Goal: Information Seeking & Learning: Understand process/instructions

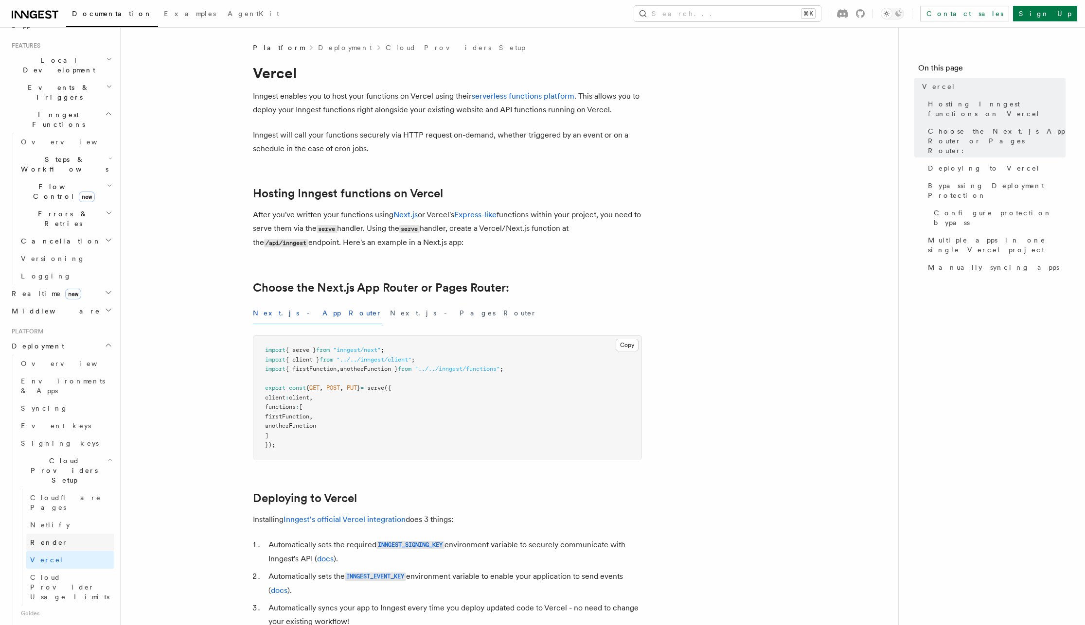
click at [85, 534] on link "Render" at bounding box center [70, 543] width 88 height 18
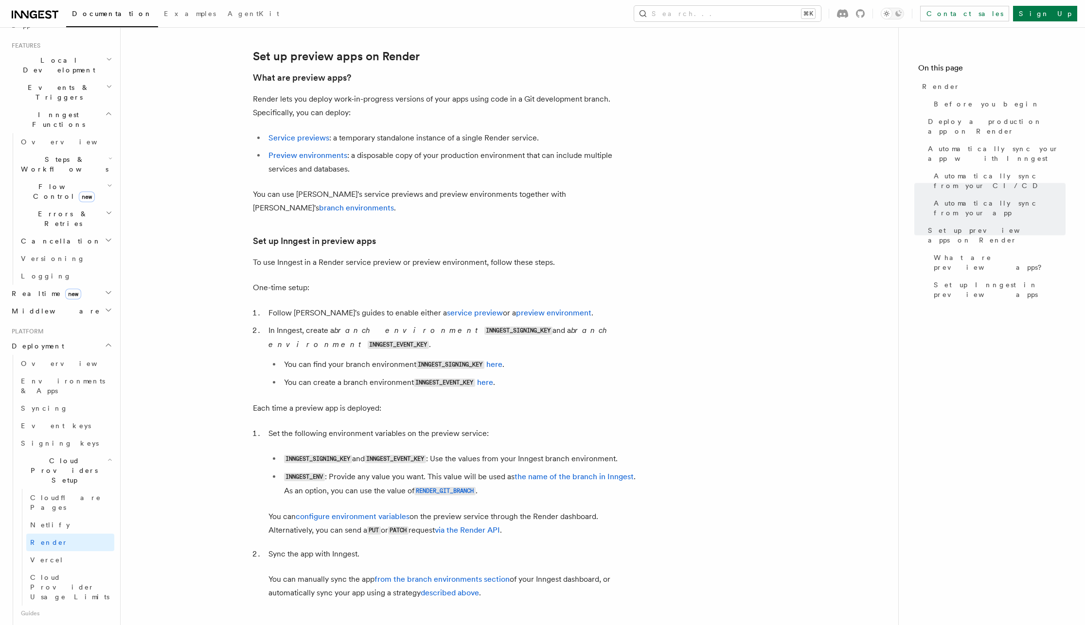
scroll to position [1675, 0]
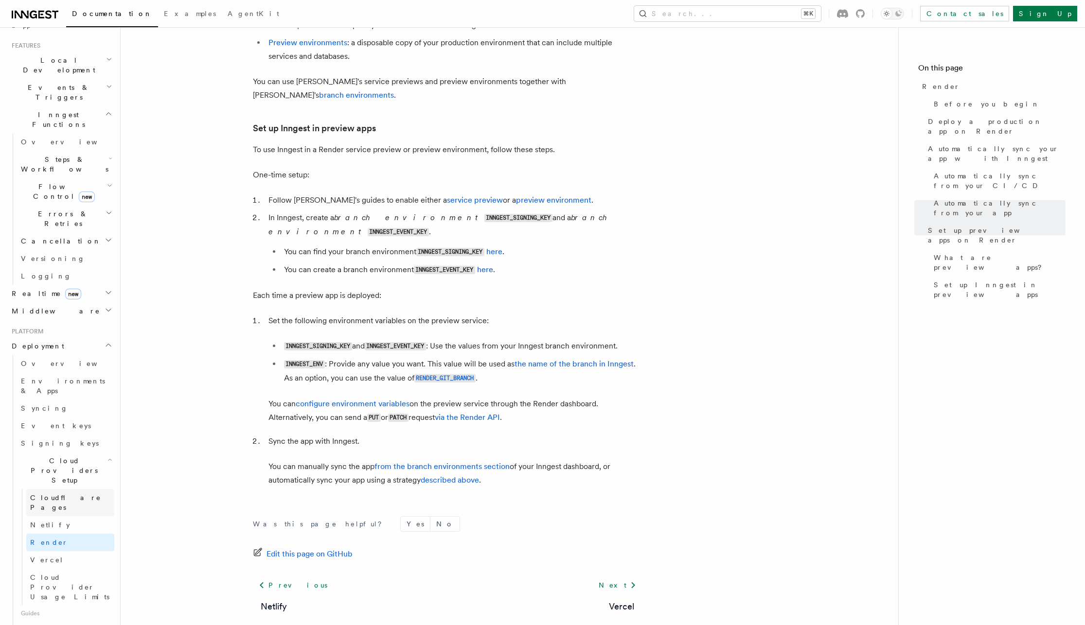
click at [57, 494] on span "Cloudflare Pages" at bounding box center [65, 503] width 71 height 18
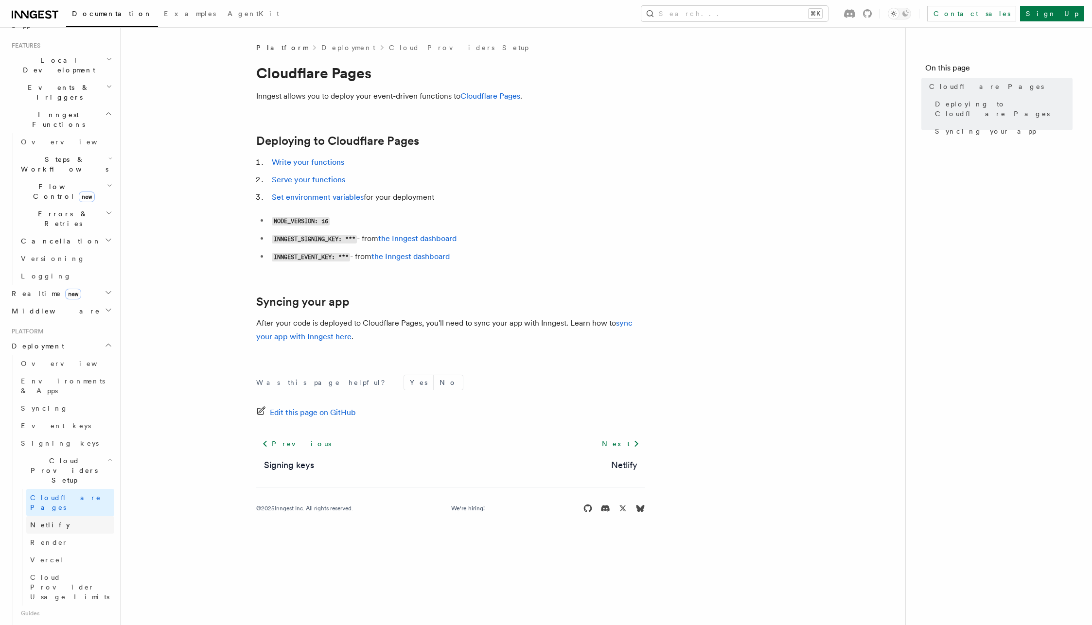
click at [49, 521] on span "Netlify" at bounding box center [50, 525] width 40 height 8
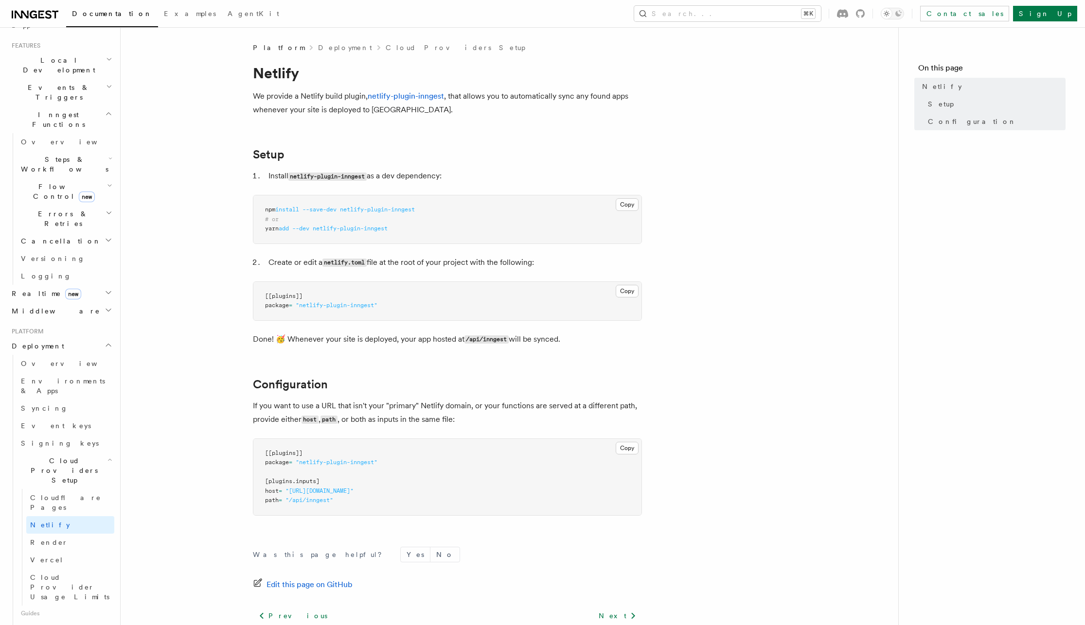
scroll to position [84, 0]
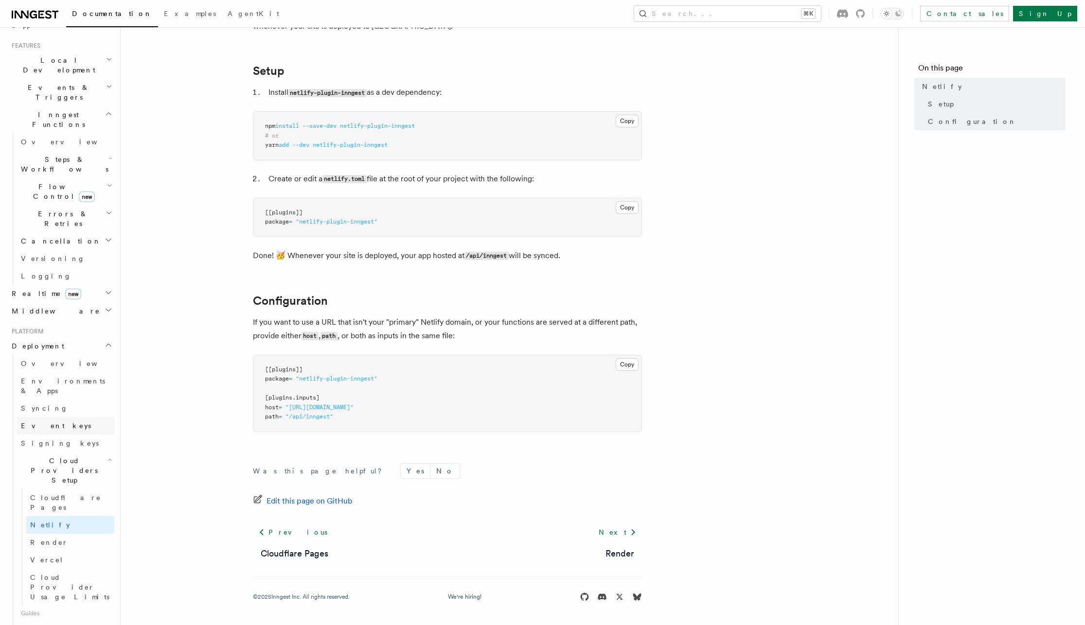
click at [51, 417] on link "Event keys" at bounding box center [65, 426] width 97 height 18
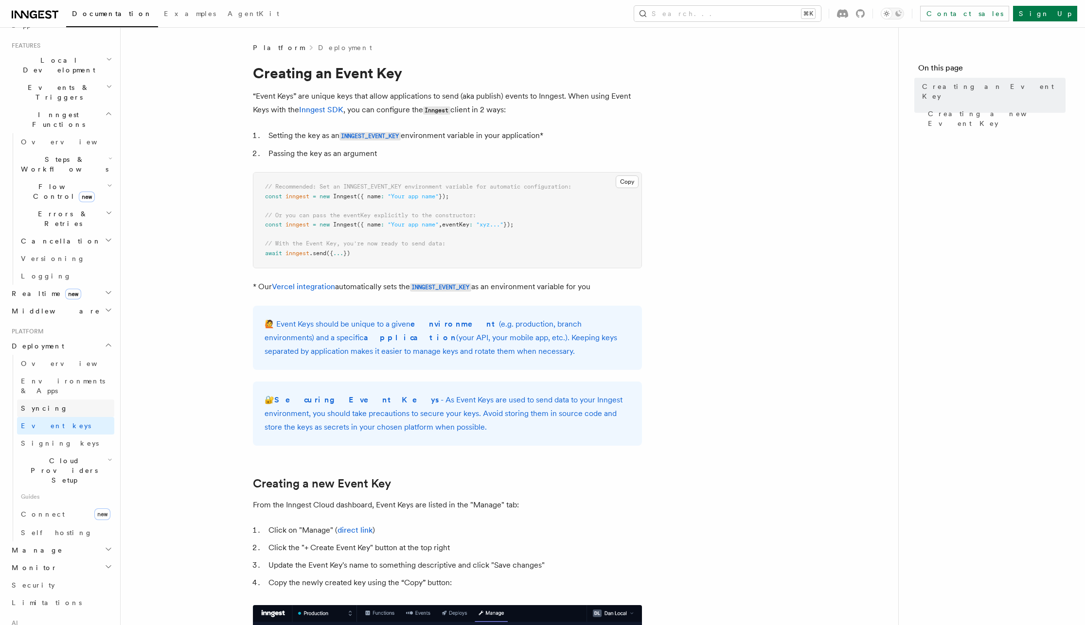
click at [53, 400] on link "Syncing" at bounding box center [65, 409] width 97 height 18
